Goal: Check status: Check status

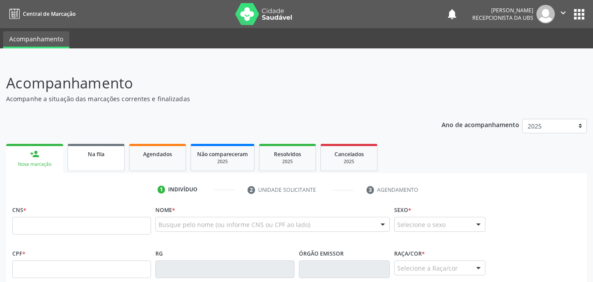
click at [99, 145] on link "Na fila" at bounding box center [96, 157] width 57 height 27
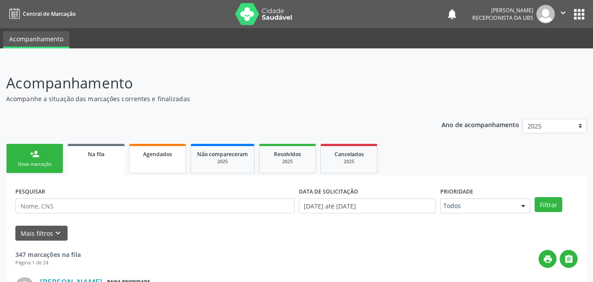
click at [166, 164] on link "Agendados" at bounding box center [157, 158] width 57 height 29
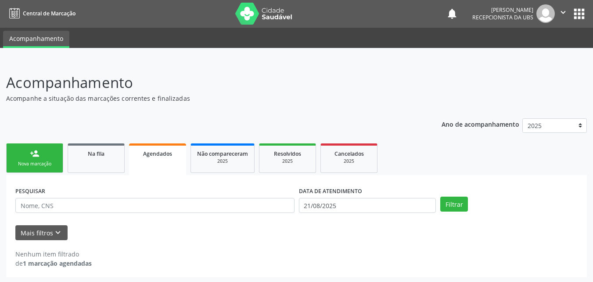
scroll to position [2, 0]
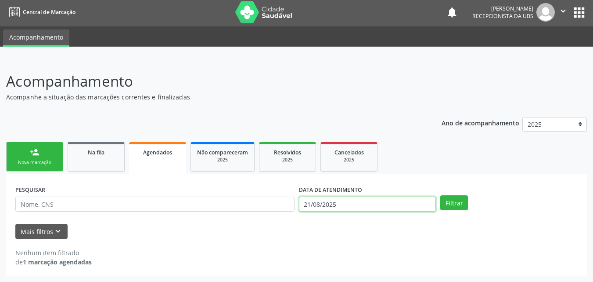
click at [345, 201] on input "21/08/2025" at bounding box center [367, 203] width 137 height 15
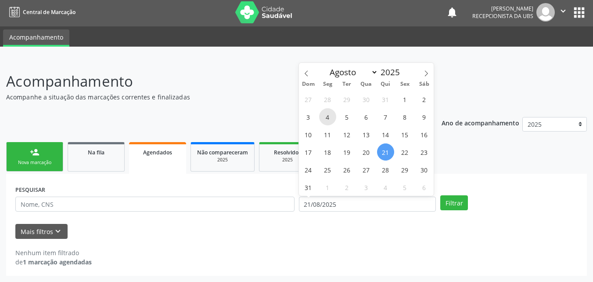
click at [322, 112] on span "4" at bounding box center [327, 116] width 17 height 17
type input "[DATE]"
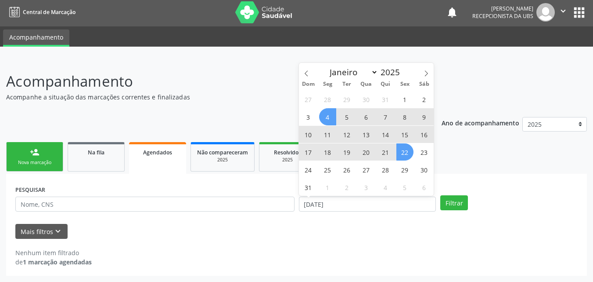
click at [408, 158] on span "22" at bounding box center [405, 151] width 17 height 17
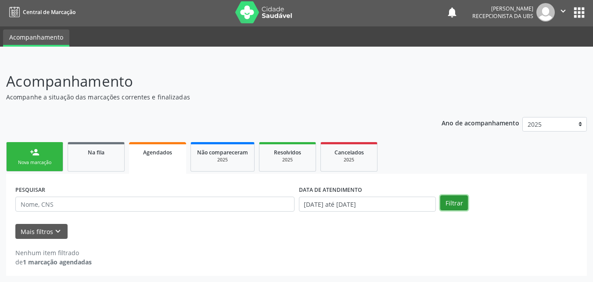
click at [448, 202] on button "Filtrar" at bounding box center [455, 202] width 28 height 15
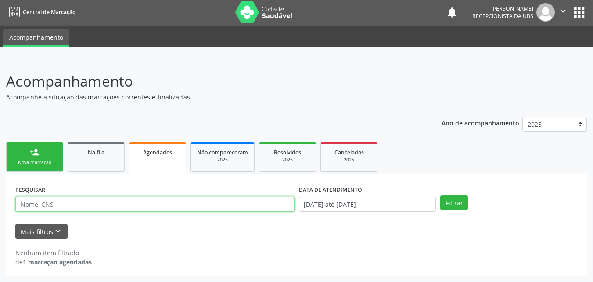
click at [166, 202] on input "text" at bounding box center [154, 203] width 279 height 15
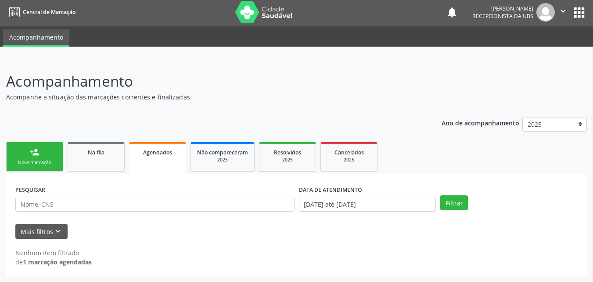
click at [174, 177] on div "PESQUISAR DATA DE ATENDIMENTO [DATE] até [DATE] Filtrar UNIDADE EXECUTANTE Sele…" at bounding box center [296, 225] width 581 height 102
click at [447, 206] on button "Filtrar" at bounding box center [455, 202] width 28 height 15
click at [276, 117] on div "Ano de acompanhamento 2025 person_add Nova marcação Na fila Agendados Não compa…" at bounding box center [296, 193] width 581 height 165
click at [95, 147] on div "Na fila" at bounding box center [96, 151] width 44 height 9
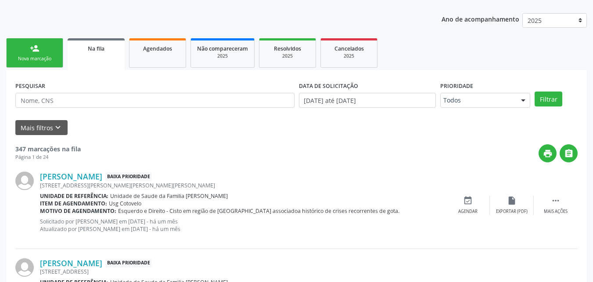
scroll to position [0, 0]
